Goal: Task Accomplishment & Management: Use online tool/utility

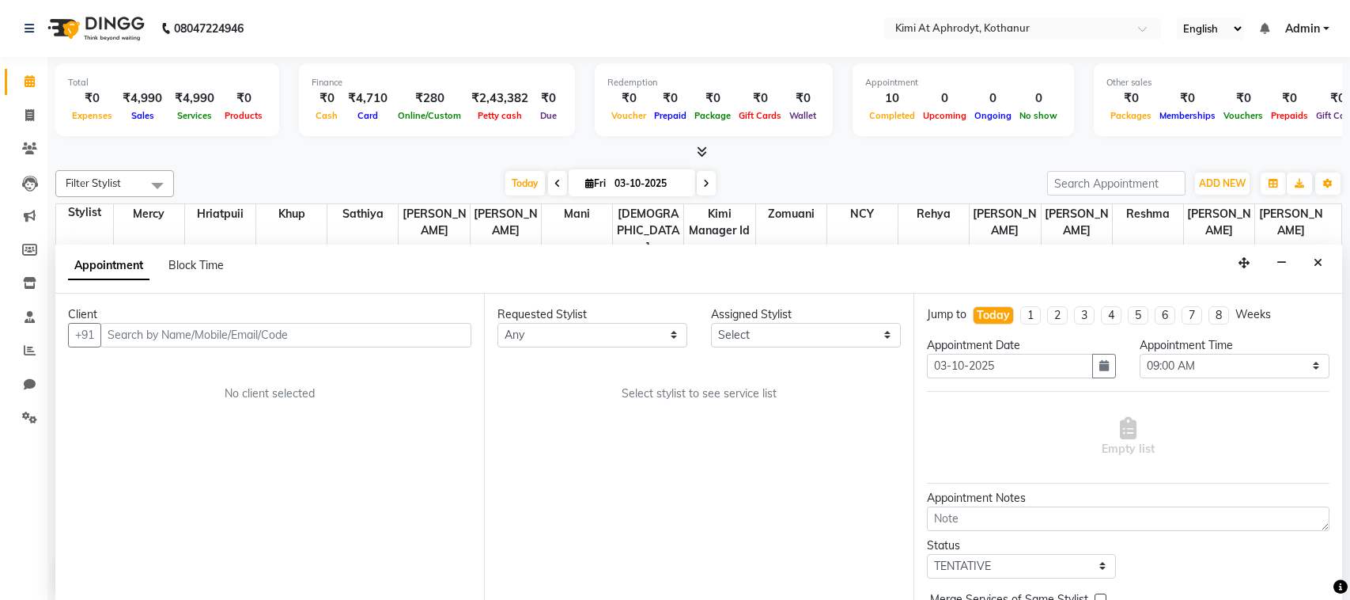
select select "540"
select select "tentative"
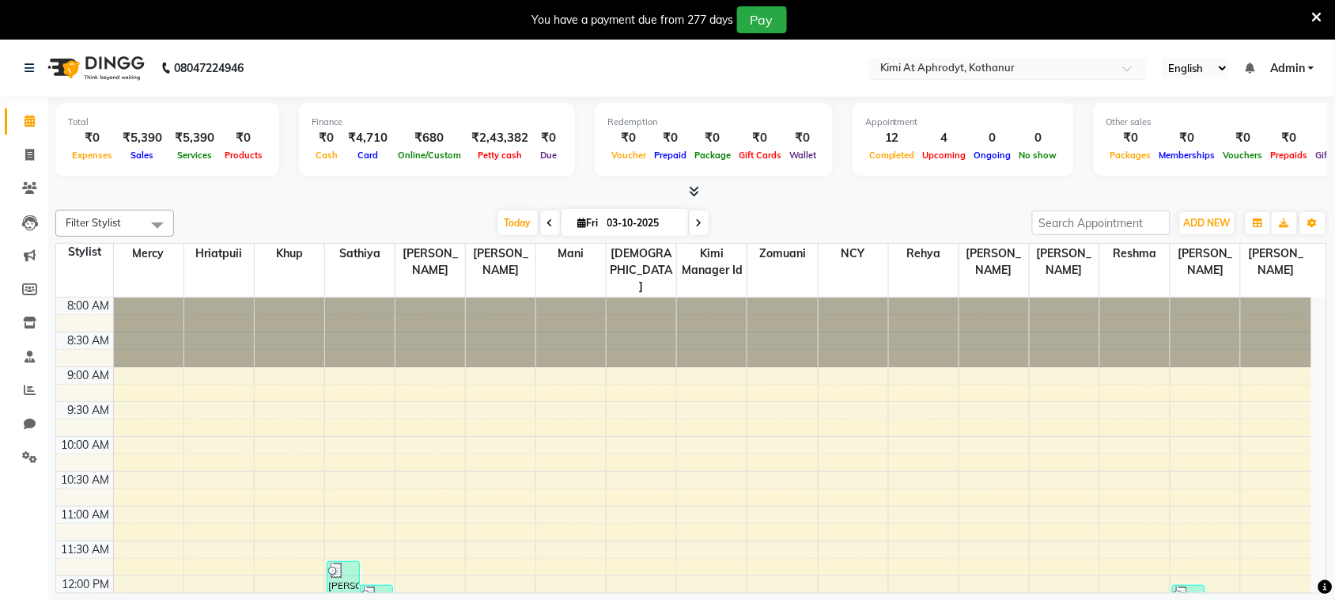
click at [1054, 72] on input "text" at bounding box center [991, 70] width 229 height 16
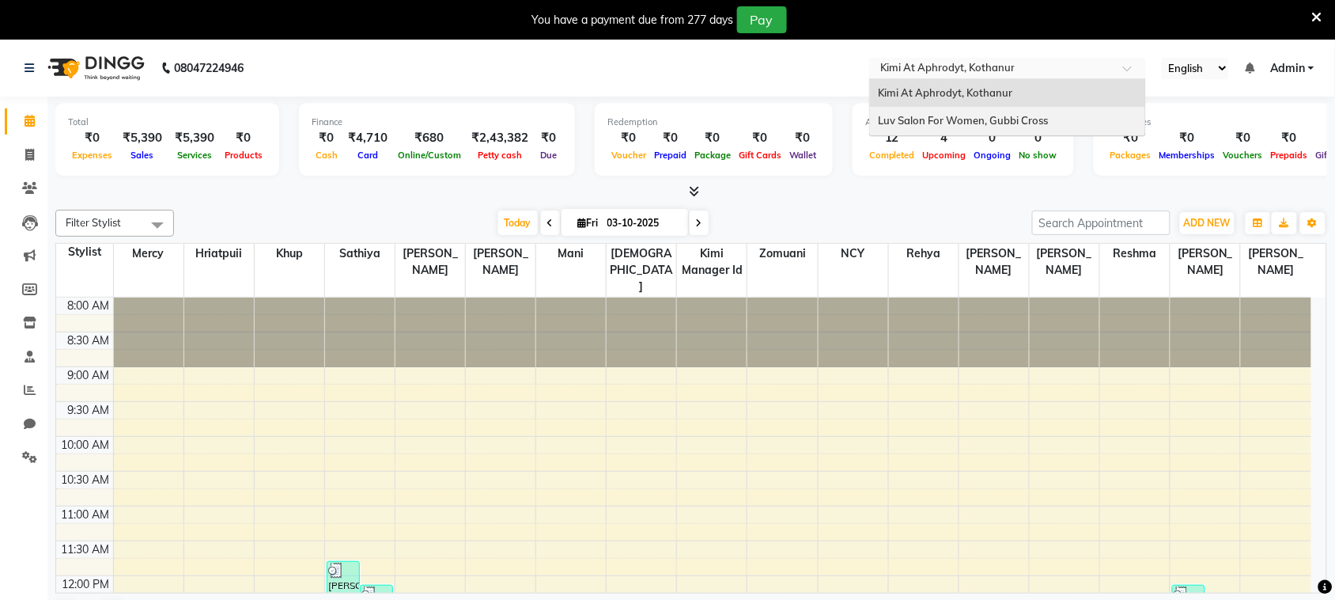
click at [1003, 114] on span "Luv Salon For Women, Gubbi Cross" at bounding box center [963, 120] width 170 height 13
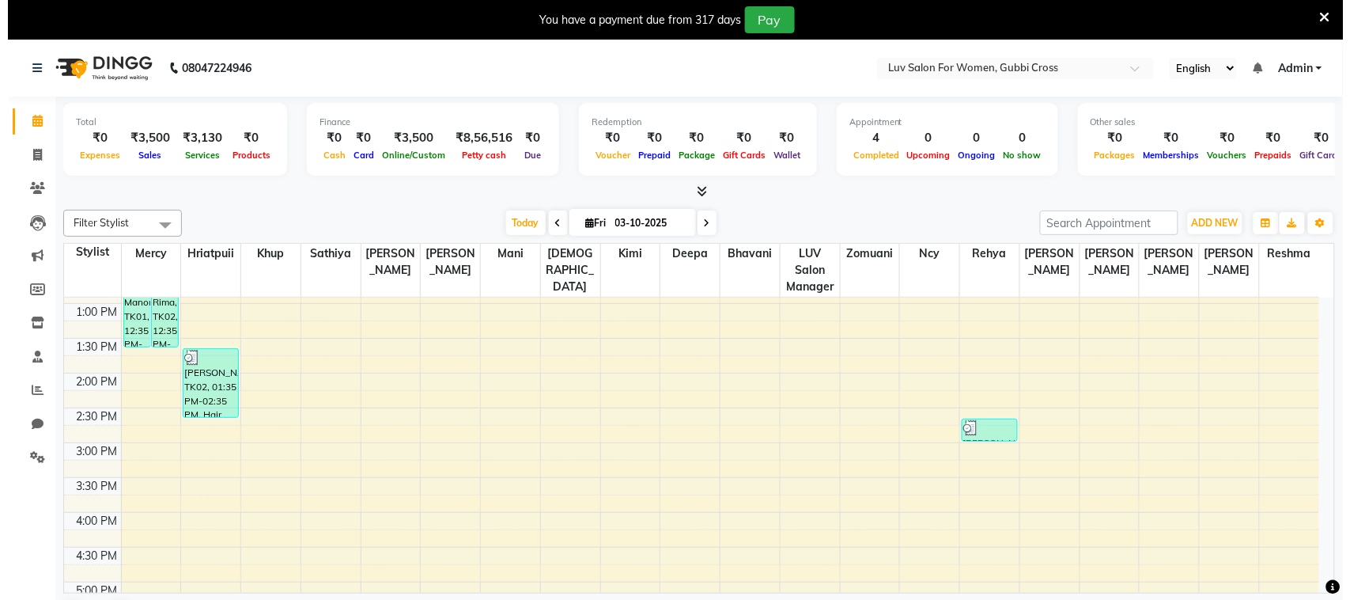
scroll to position [297, 0]
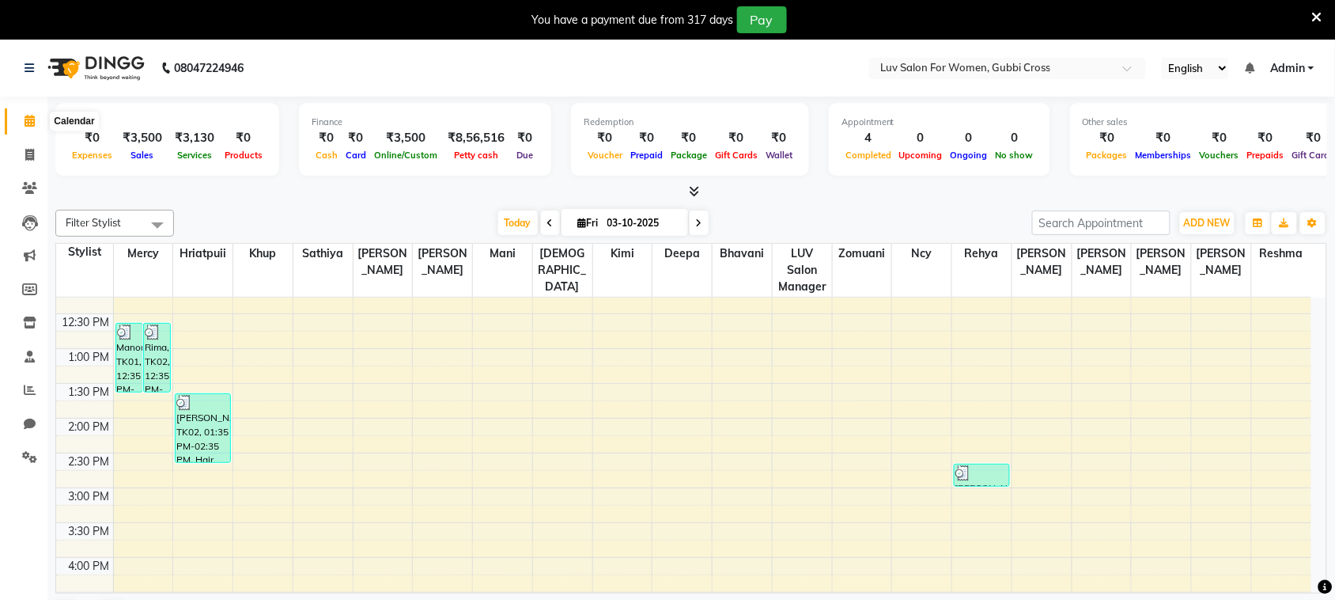
click at [22, 119] on span at bounding box center [30, 121] width 28 height 18
click at [28, 156] on icon at bounding box center [29, 155] width 9 height 12
select select "service"
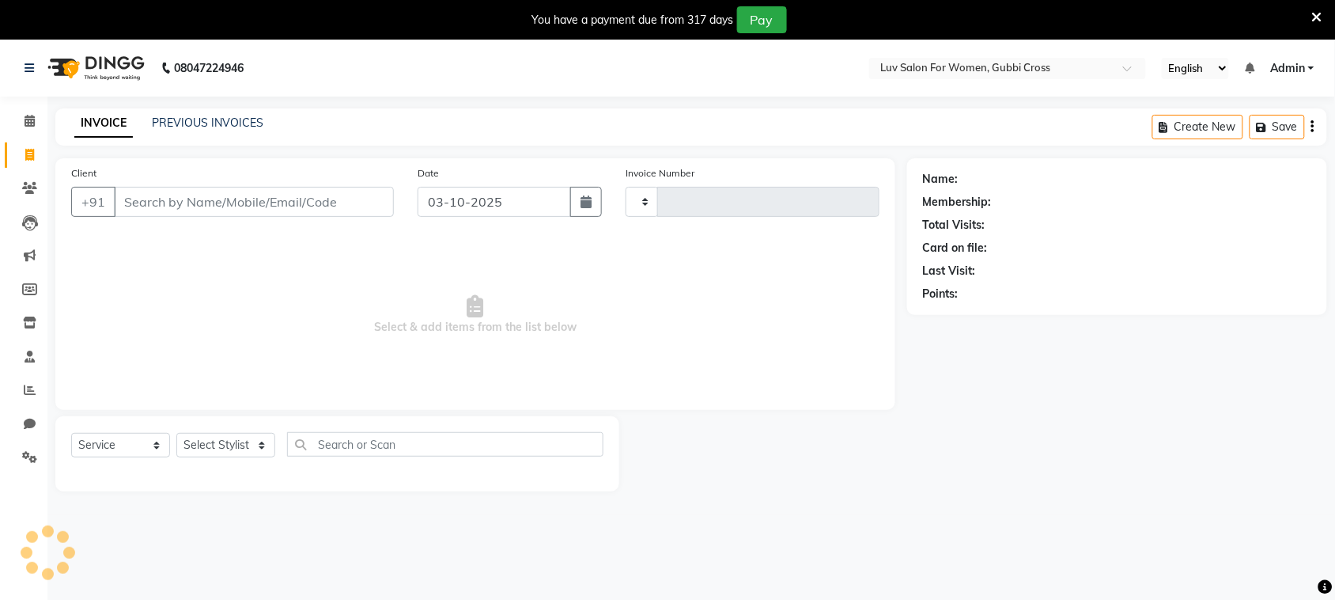
type input "2894"
select select "7221"
click at [1319, 13] on icon at bounding box center [1317, 17] width 10 height 14
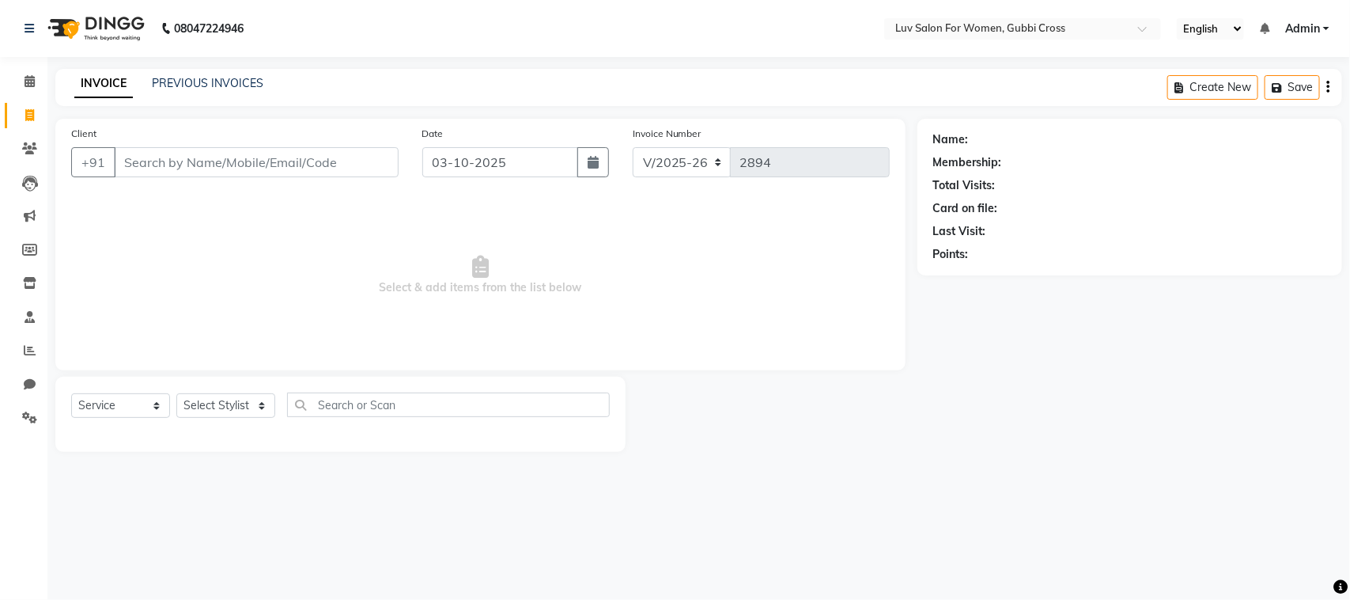
click at [692, 76] on div "INVOICE PREVIOUS INVOICES Create New Save" at bounding box center [698, 87] width 1287 height 37
click at [460, 108] on main "INVOICE PREVIOUS INVOICES Create New Save Client +91 Date 03-10-2025 Invoice Nu…" at bounding box center [698, 272] width 1303 height 407
click at [660, 28] on nav "08047224946 Select Location × Luv Salon For Women, Gubbi Cross English ENGLISH …" at bounding box center [675, 28] width 1350 height 57
